Goal: Navigation & Orientation: Go to known website

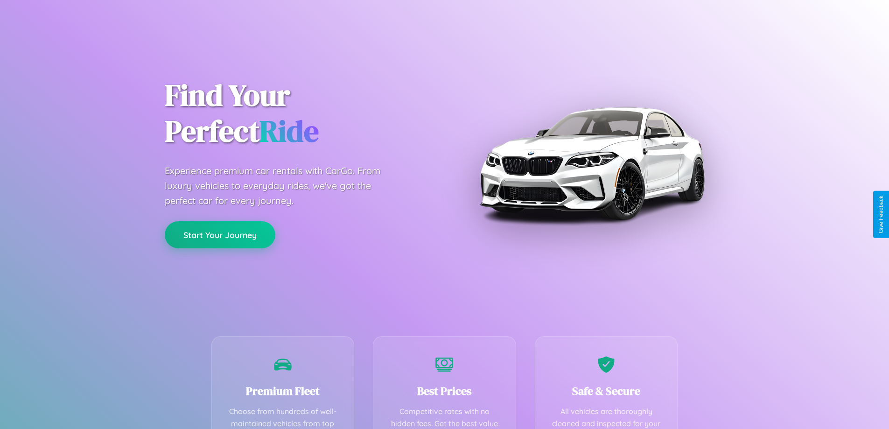
click at [220, 235] on button "Start Your Journey" at bounding box center [220, 234] width 111 height 27
click at [220, 234] on button "Start Your Journey" at bounding box center [220, 234] width 111 height 27
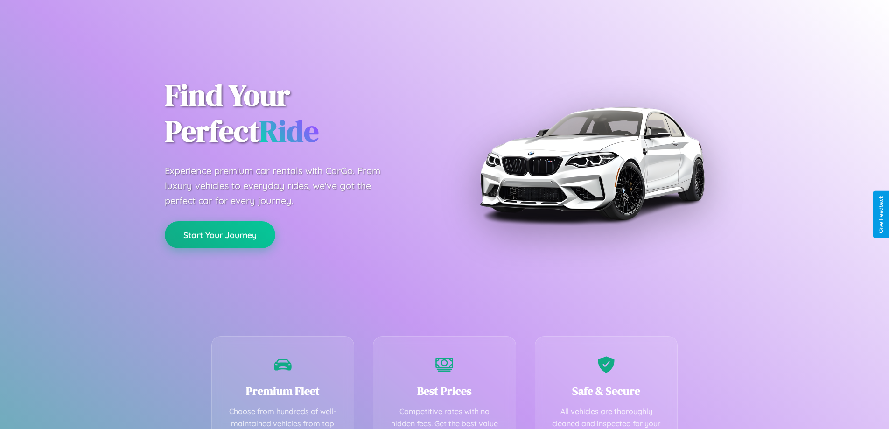
click at [220, 234] on button "Start Your Journey" at bounding box center [220, 234] width 111 height 27
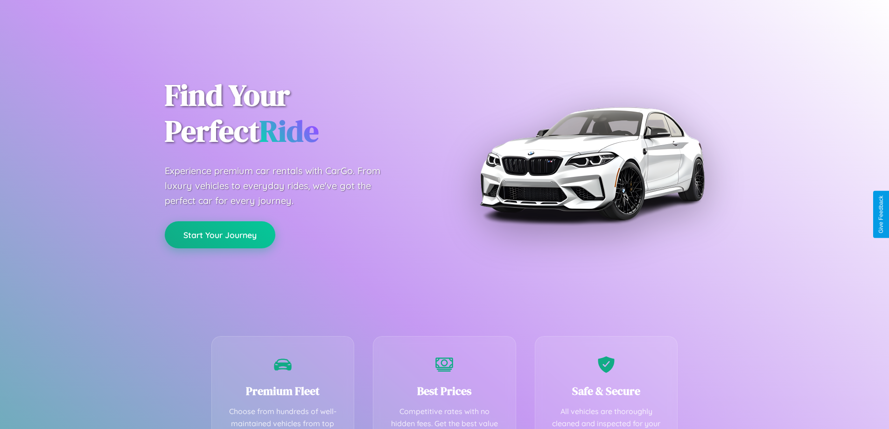
click at [220, 234] on button "Start Your Journey" at bounding box center [220, 234] width 111 height 27
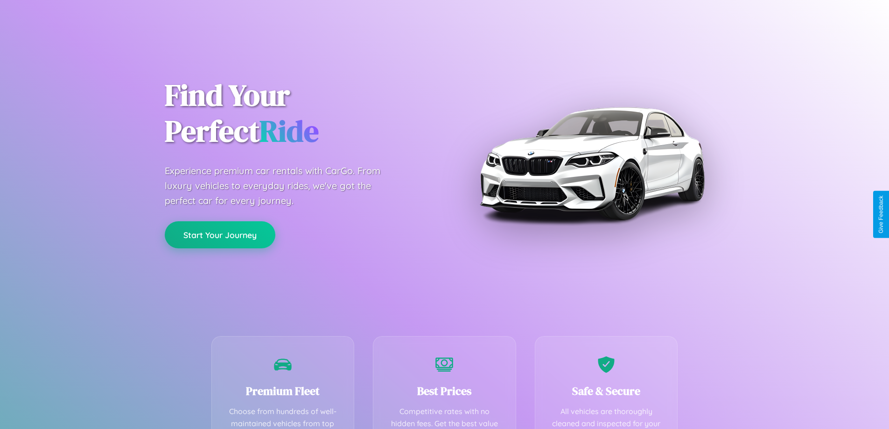
click at [220, 234] on button "Start Your Journey" at bounding box center [220, 234] width 111 height 27
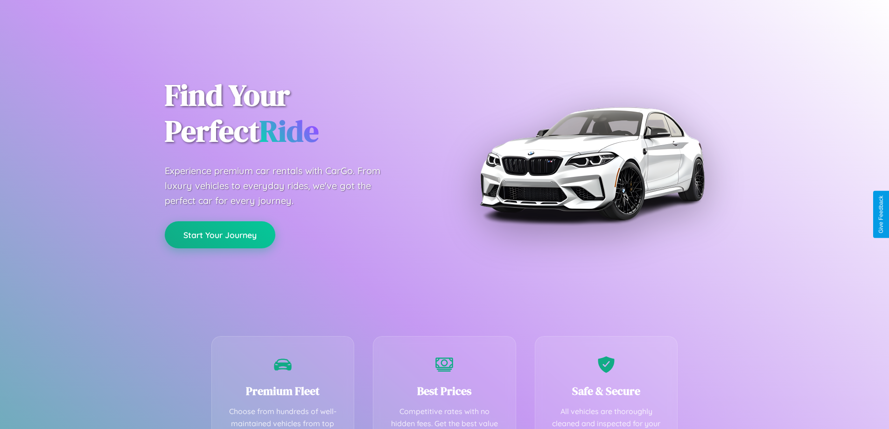
click at [220, 234] on button "Start Your Journey" at bounding box center [220, 234] width 111 height 27
